Goal: Task Accomplishment & Management: Manage account settings

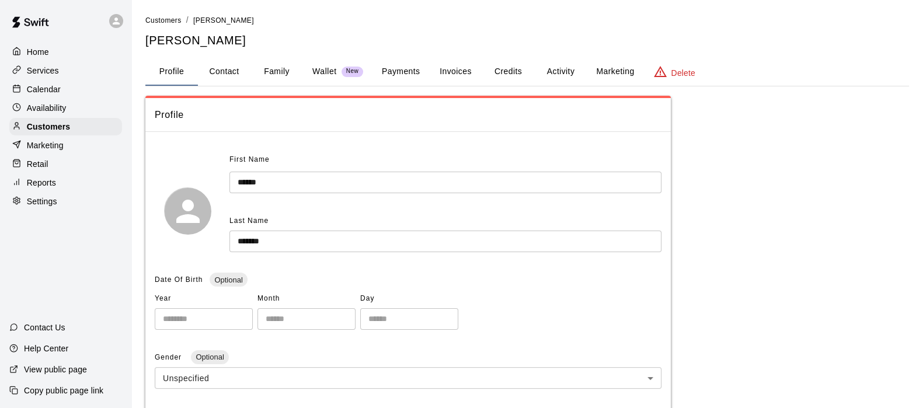
click at [53, 126] on p "Customers" at bounding box center [48, 127] width 43 height 12
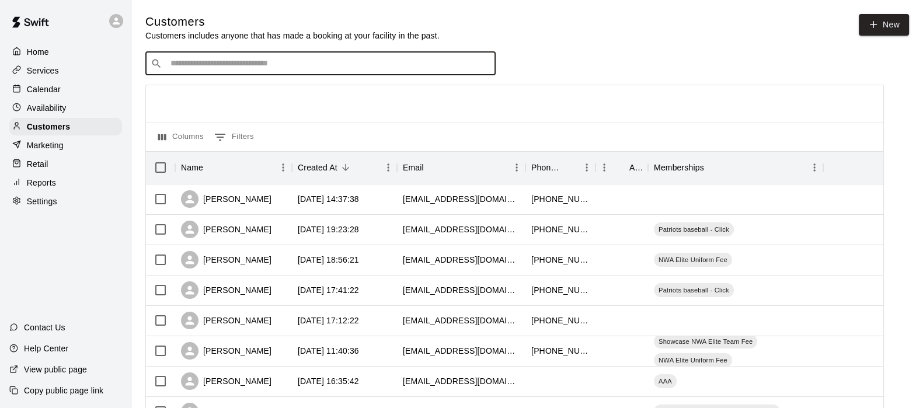
click at [194, 69] on input "Search customers by name or email" at bounding box center [328, 64] width 323 height 12
type input "******"
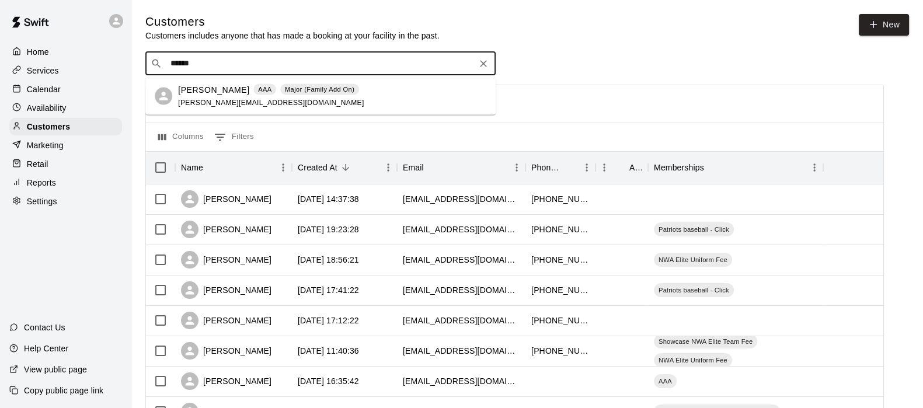
click at [207, 92] on p "[PERSON_NAME]" at bounding box center [213, 89] width 71 height 12
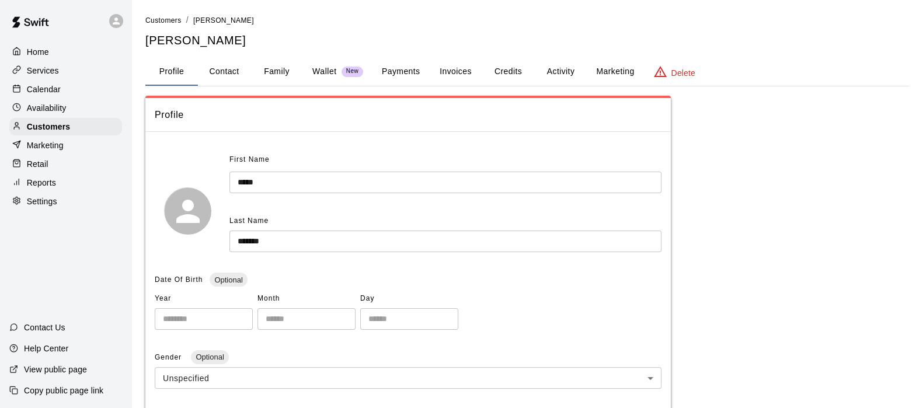
click at [516, 65] on button "Credits" at bounding box center [508, 72] width 53 height 28
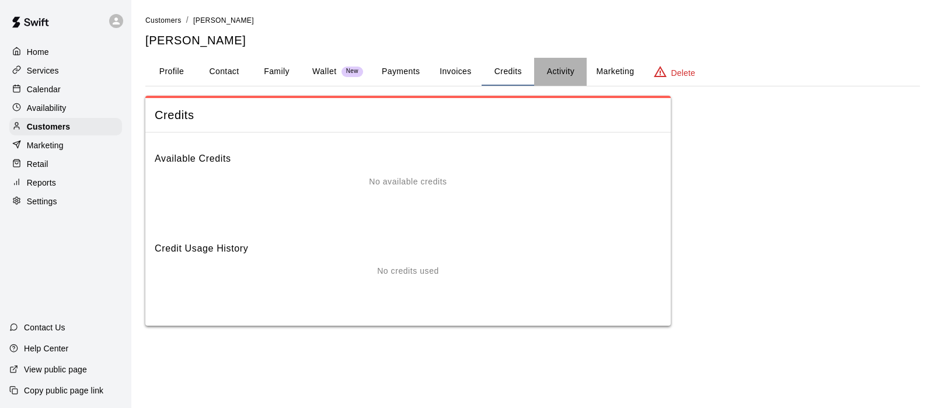
click at [563, 75] on button "Activity" at bounding box center [560, 72] width 53 height 28
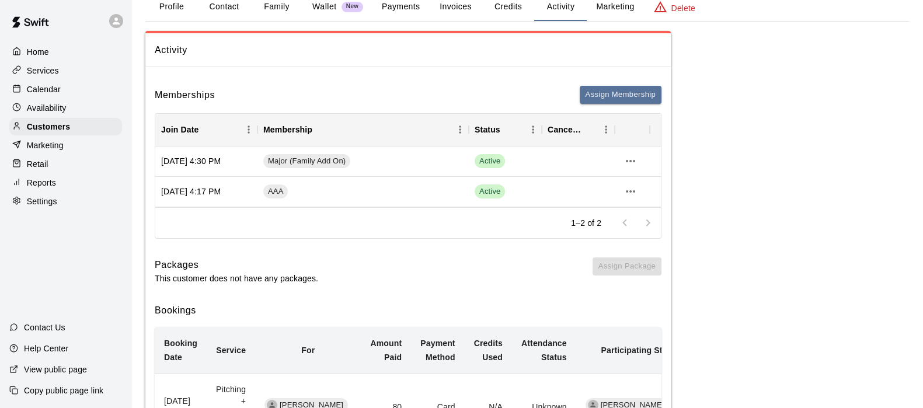
scroll to position [66, 0]
